Goal: Find specific page/section: Find specific page/section

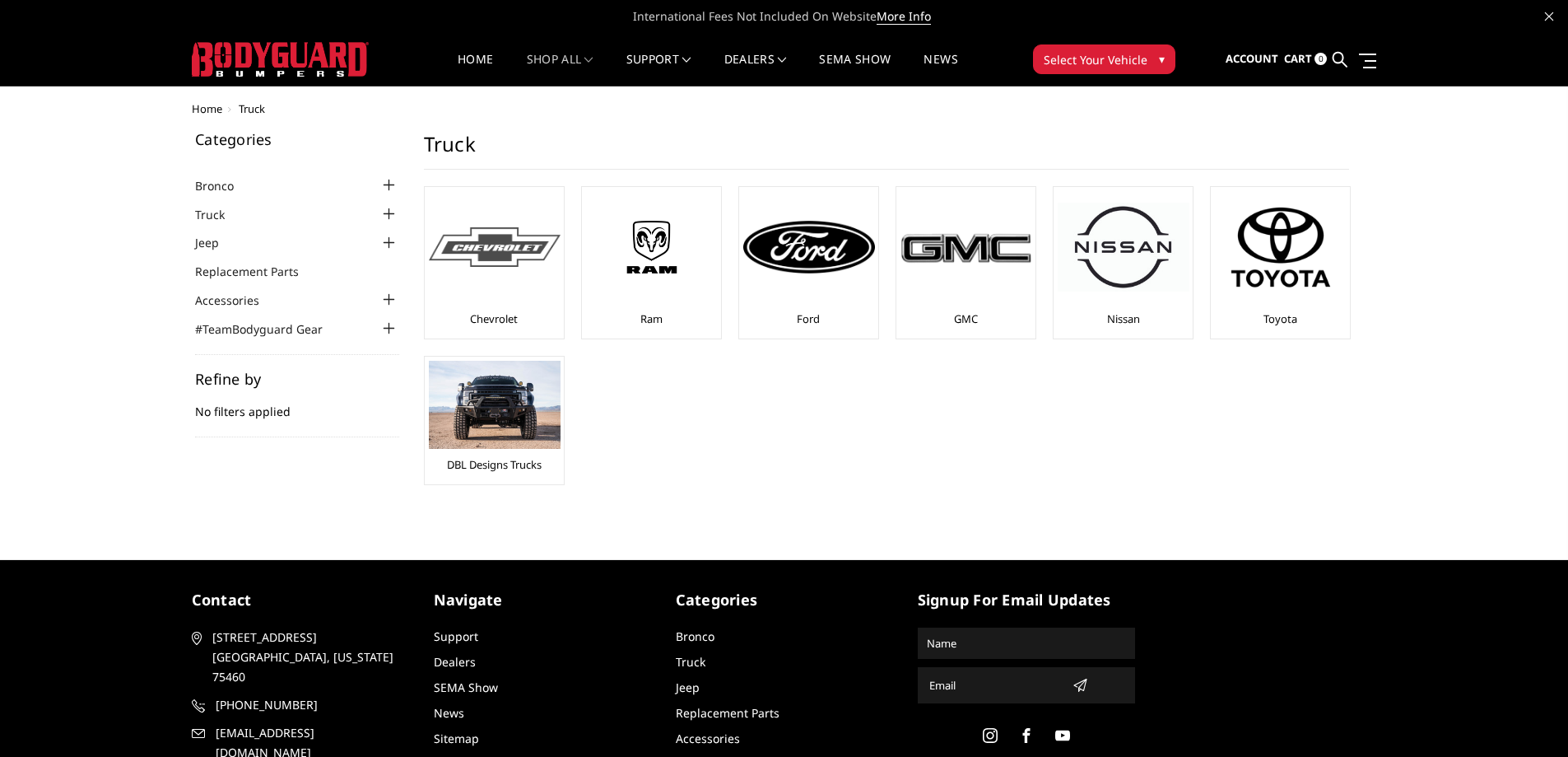
click at [473, 262] on img at bounding box center [495, 247] width 132 height 41
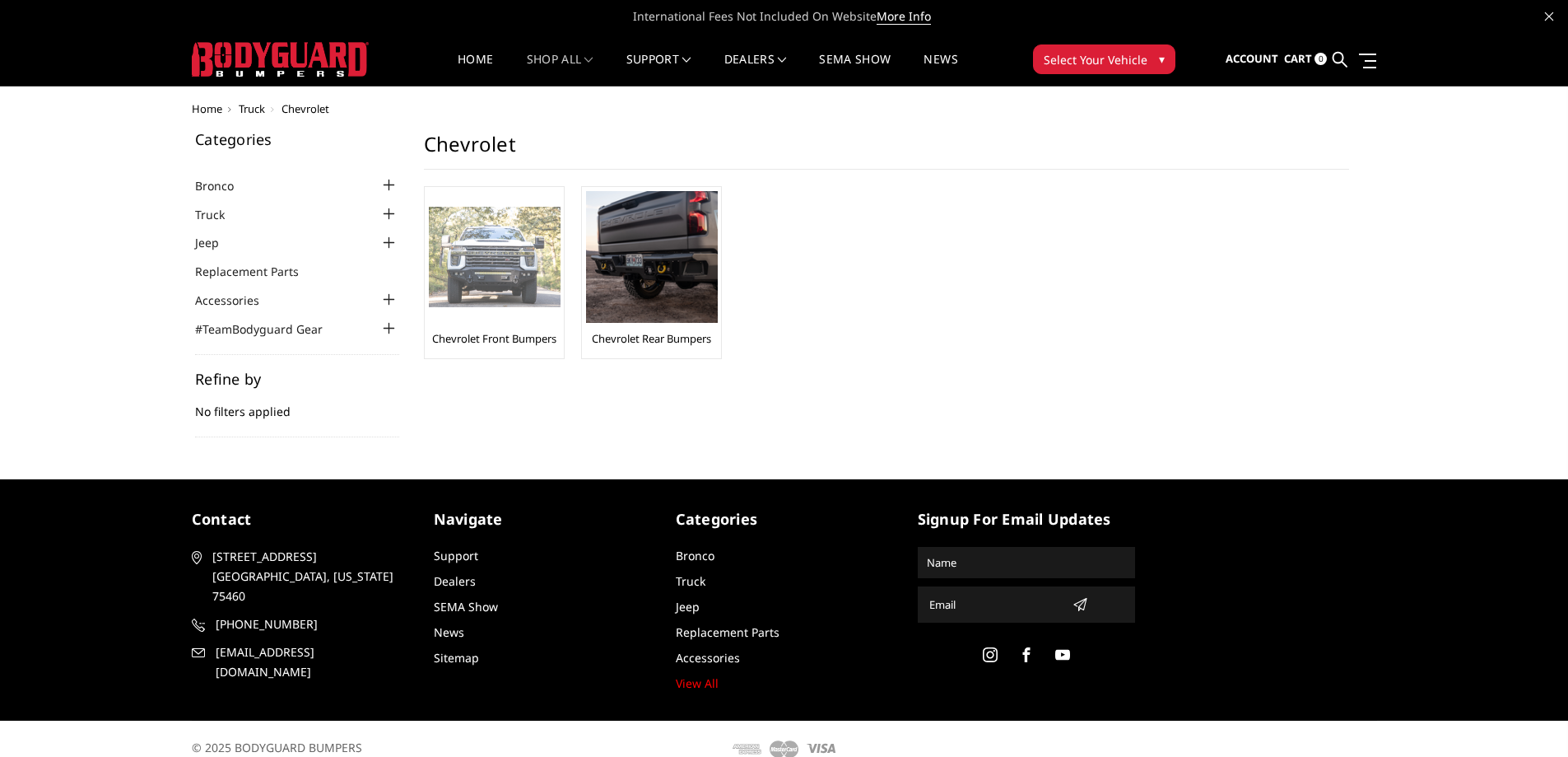
click at [482, 289] on img at bounding box center [495, 258] width 132 height 101
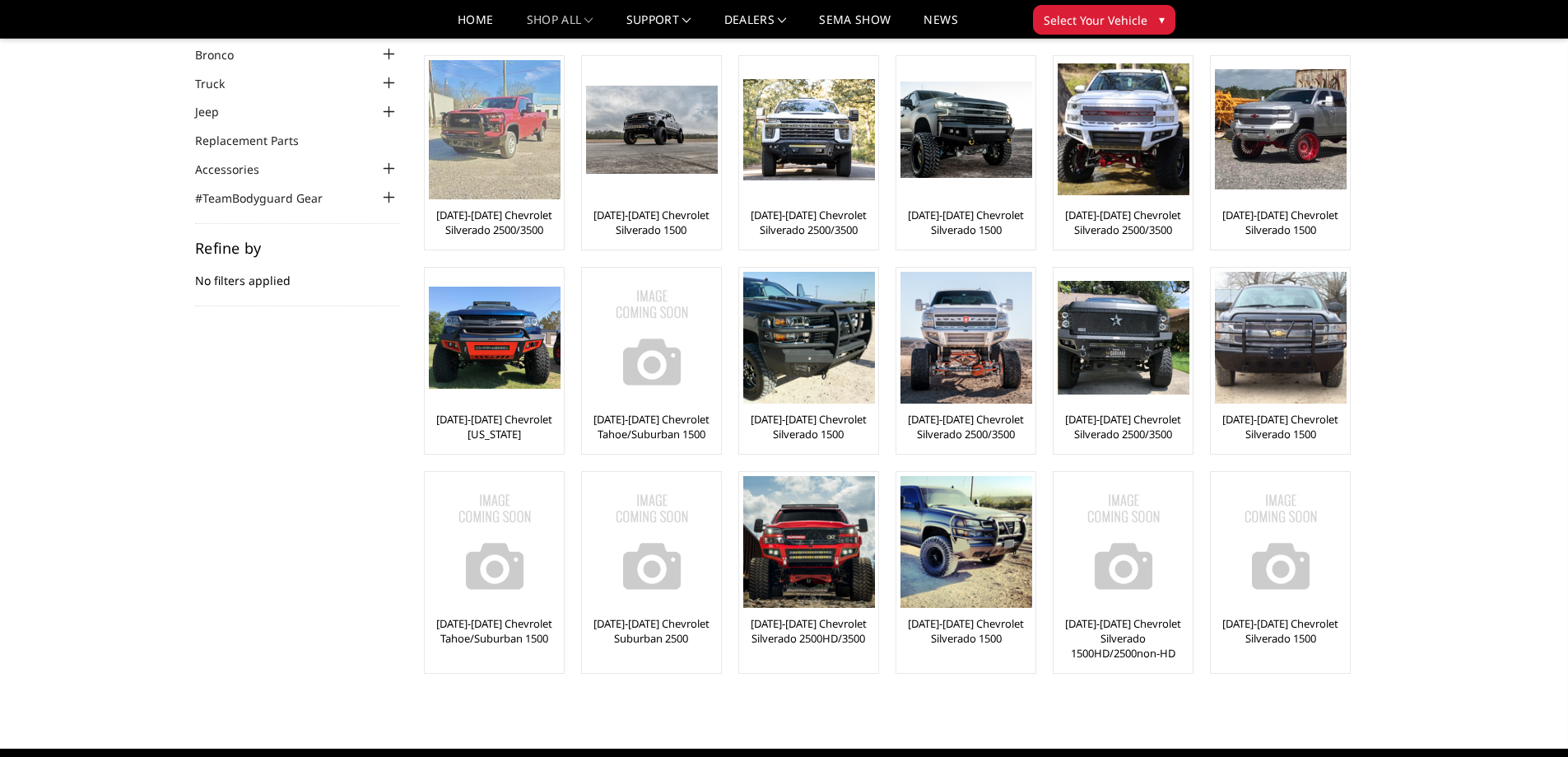
scroll to position [165, 0]
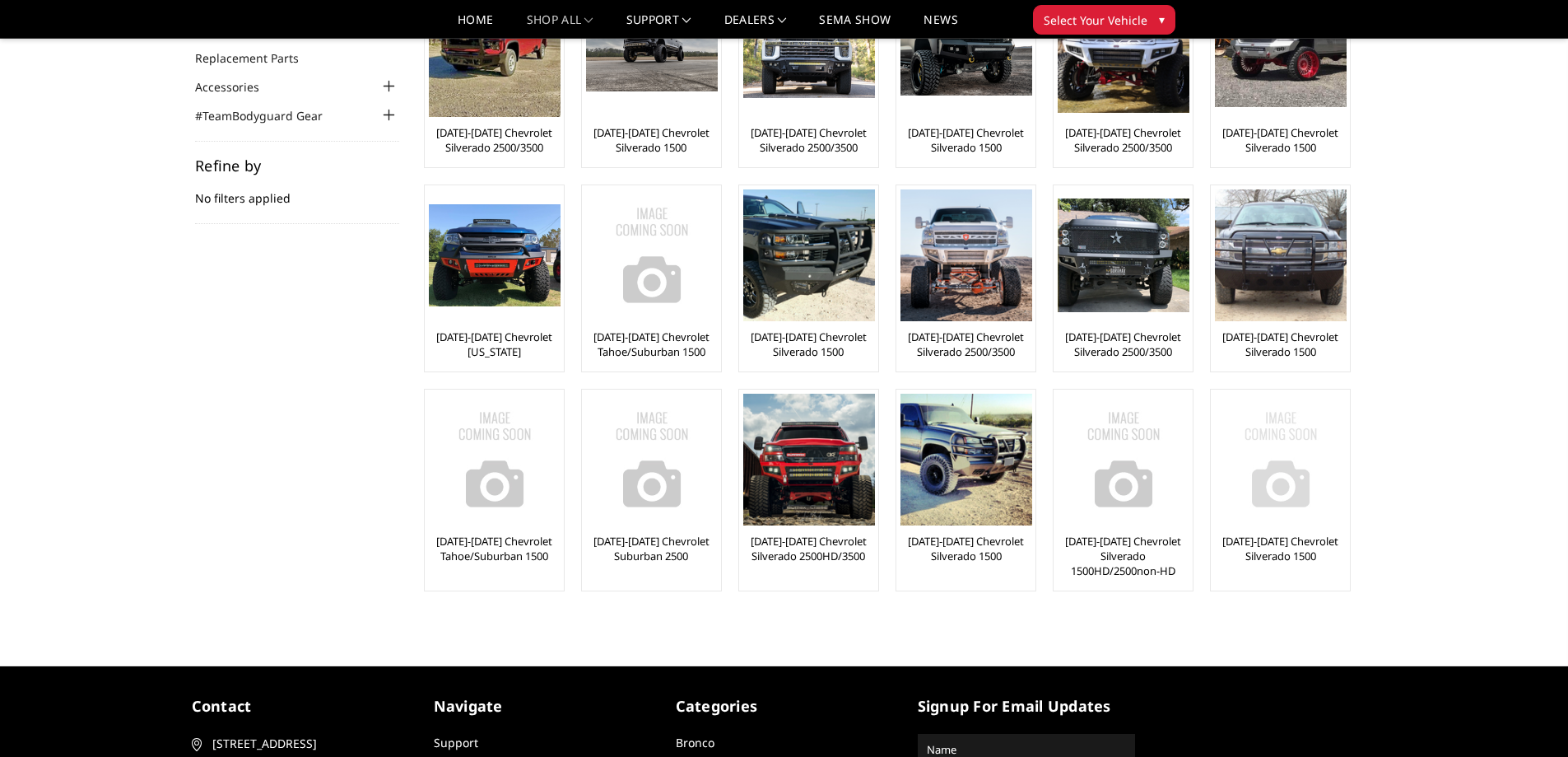
click at [1271, 550] on link "[DATE]-[DATE] Chevrolet Silverado 1500" at bounding box center [1280, 548] width 131 height 30
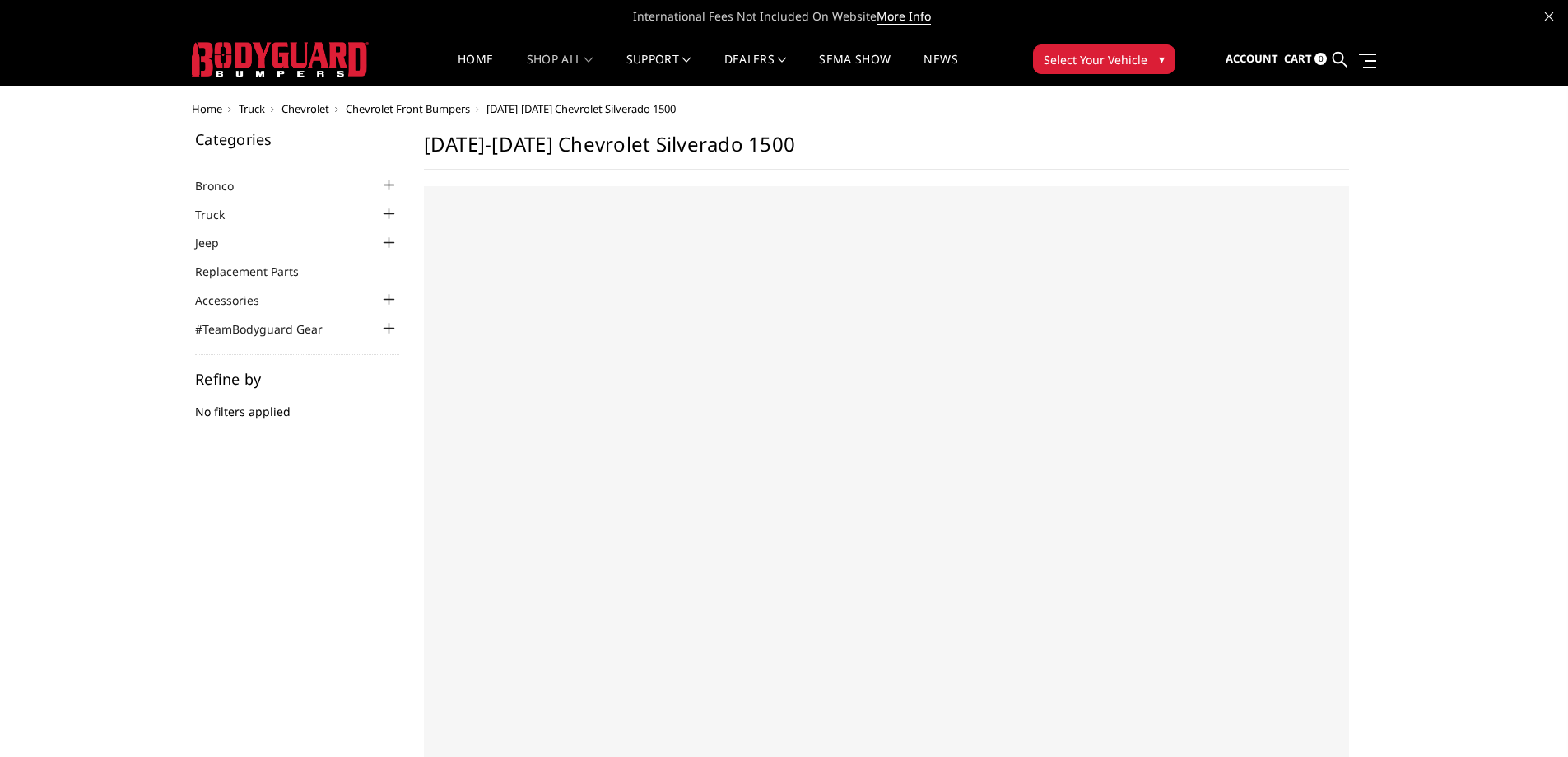
select select "US"
